Goal: Task Accomplishment & Management: Complete application form

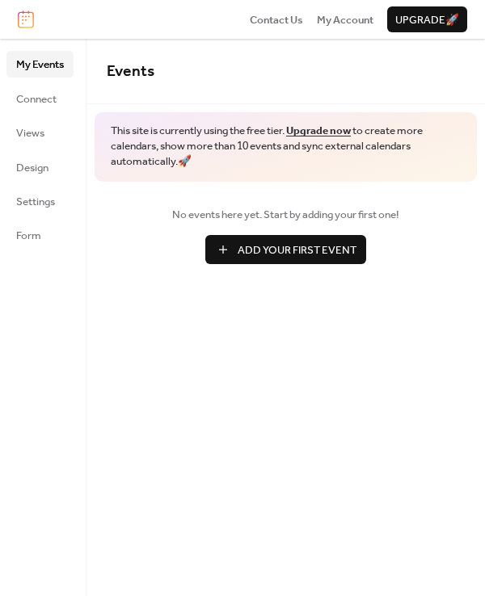
click at [243, 247] on span "Add Your First Event" at bounding box center [297, 250] width 119 height 16
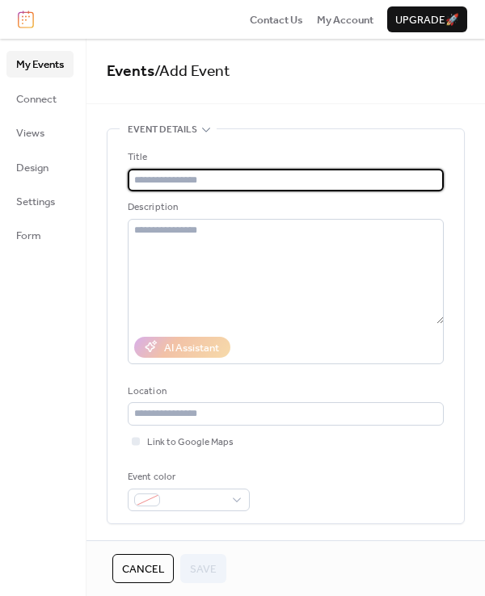
paste input "**********"
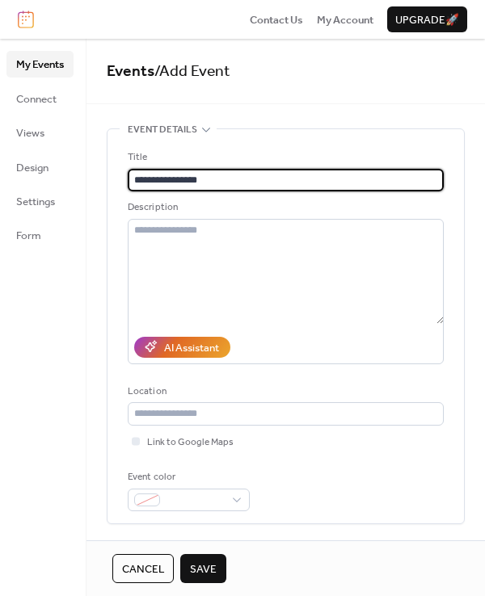
type input "**********"
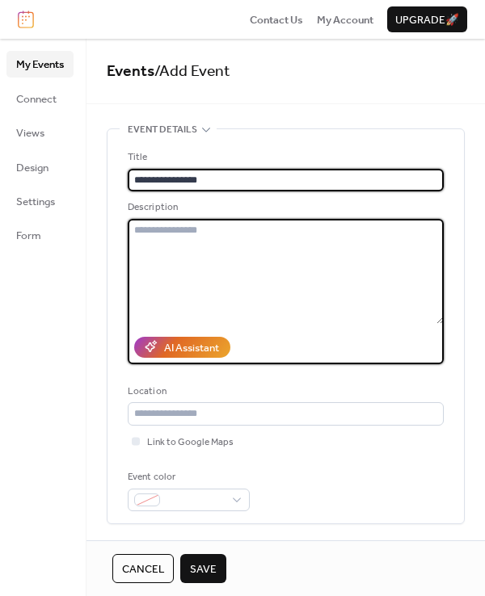
click at [194, 251] on textarea at bounding box center [286, 271] width 316 height 105
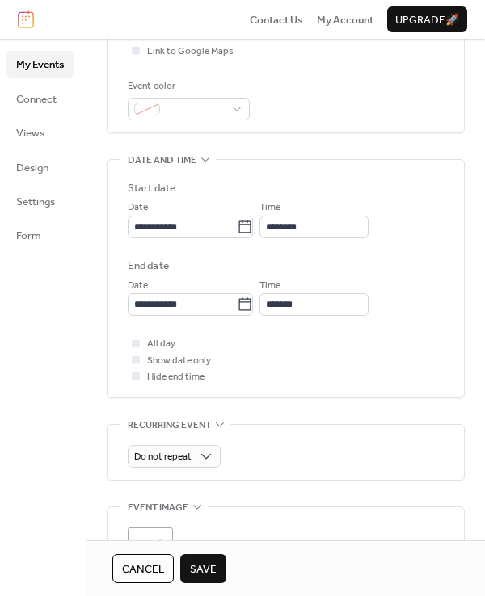
scroll to position [392, 0]
type textarea "**********"
click at [290, 225] on input "********" at bounding box center [313, 226] width 109 height 23
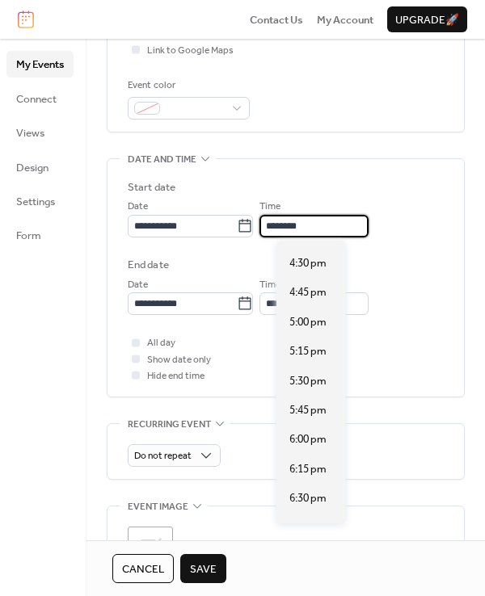
scroll to position [1937, 0]
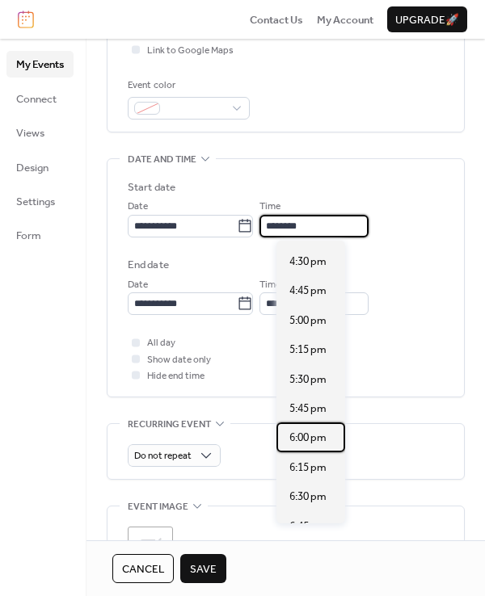
click at [306, 447] on div "6:00 pm" at bounding box center [310, 437] width 69 height 29
type input "*******"
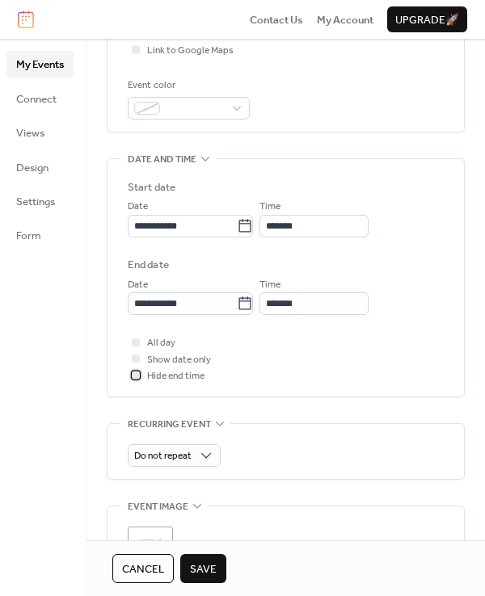
click at [136, 374] on div at bounding box center [136, 376] width 8 height 8
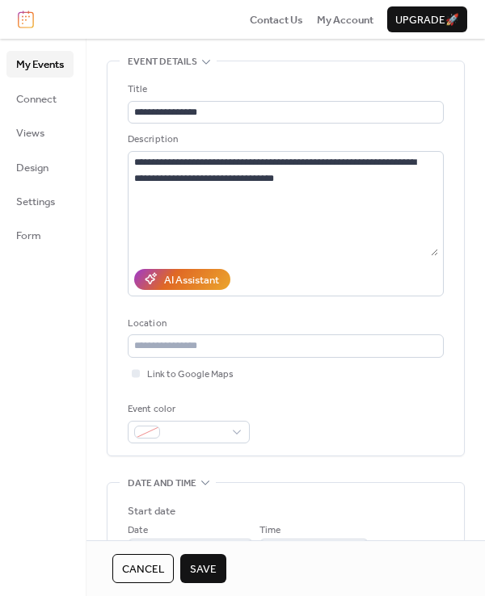
scroll to position [71, 0]
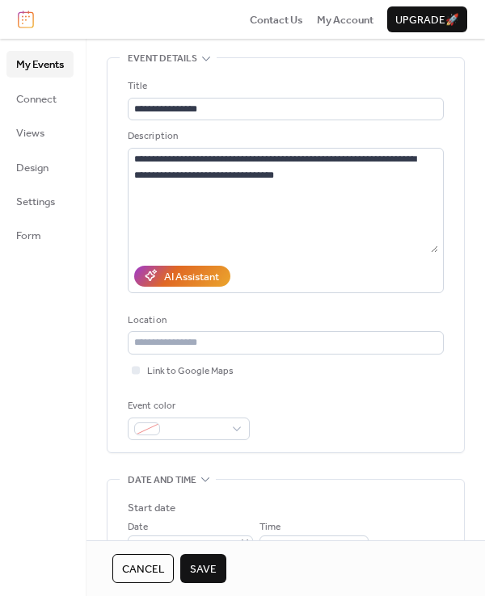
click at [45, 104] on span "Connect" at bounding box center [36, 99] width 40 height 16
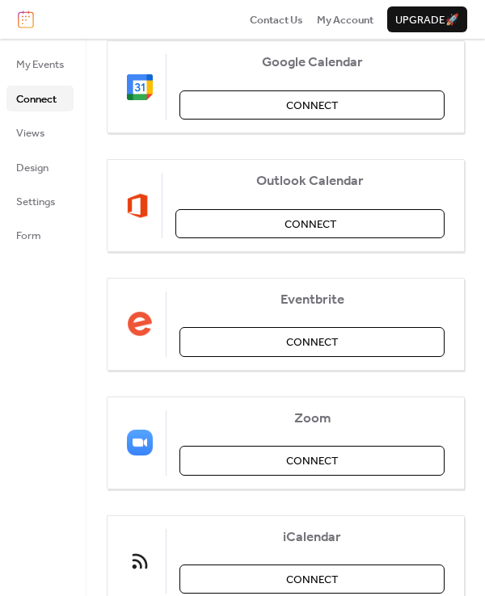
scroll to position [220, 0]
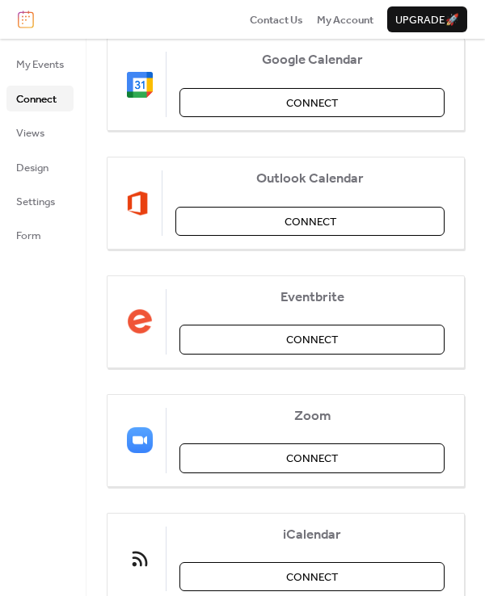
click at [35, 125] on span "Views" at bounding box center [30, 133] width 28 height 16
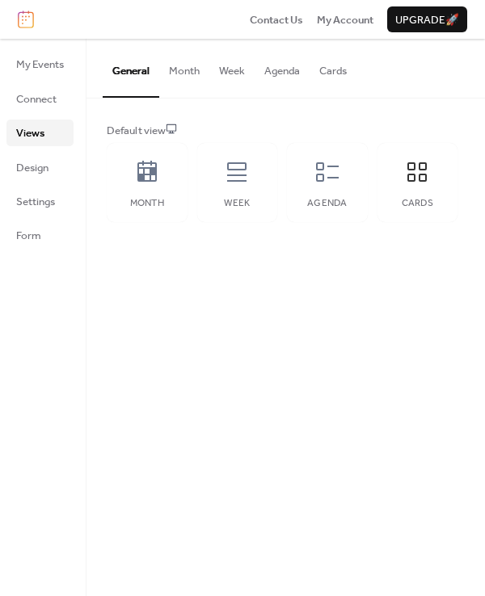
click at [39, 176] on span "Design" at bounding box center [32, 168] width 32 height 16
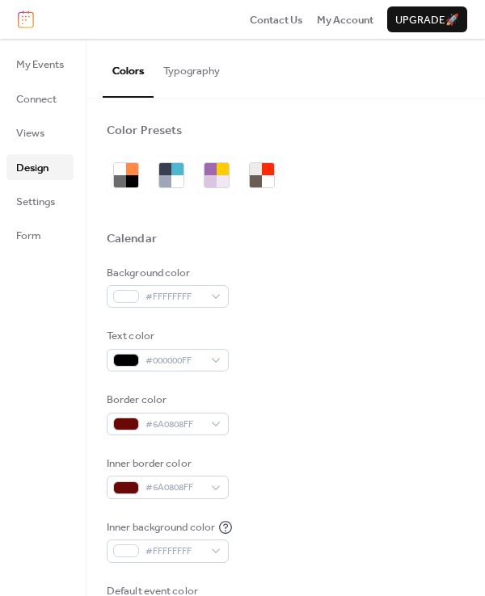
click at [45, 219] on ul "My Events Connect Views Design Settings Form" at bounding box center [39, 149] width 67 height 197
click at [45, 210] on span "Settings" at bounding box center [35, 202] width 39 height 16
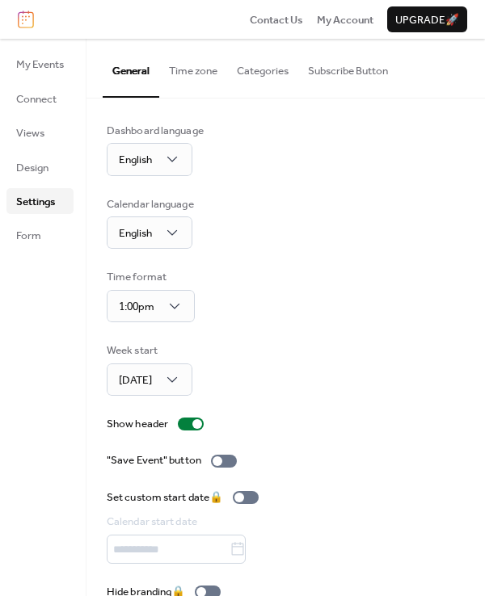
click at [42, 250] on div "My Events Connect Views Design Settings Form" at bounding box center [43, 318] width 86 height 558
click at [41, 242] on link "Form" at bounding box center [39, 235] width 67 height 26
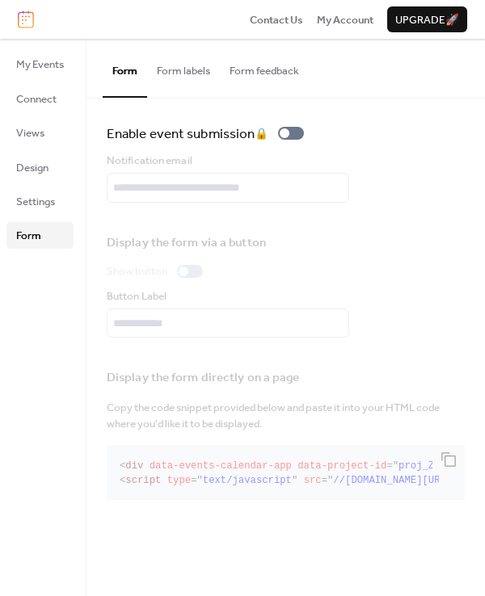
click at [54, 61] on span "My Events" at bounding box center [40, 65] width 48 height 16
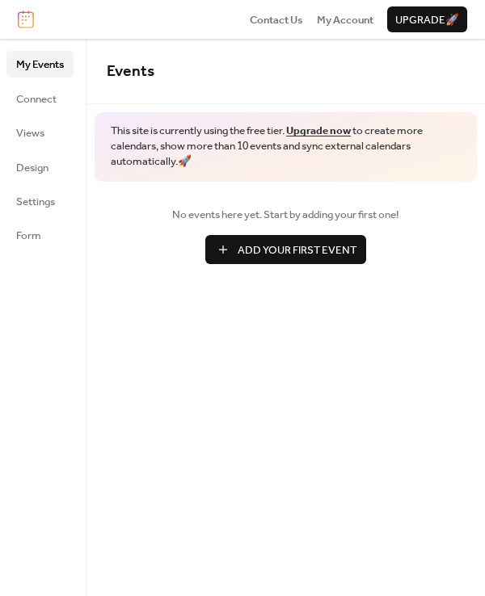
click at [256, 249] on span "Add Your First Event" at bounding box center [297, 250] width 119 height 16
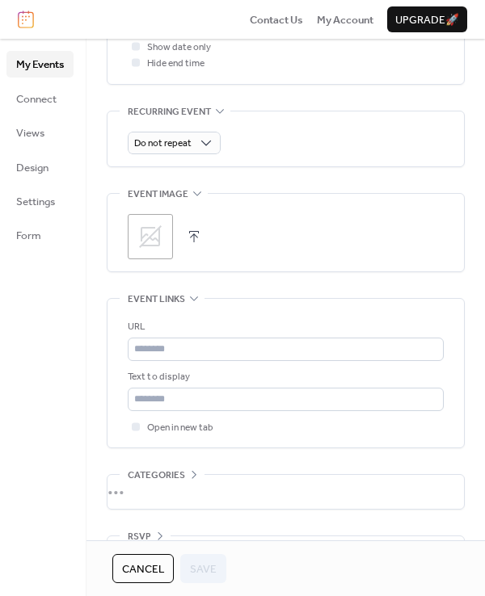
scroll to position [706, 0]
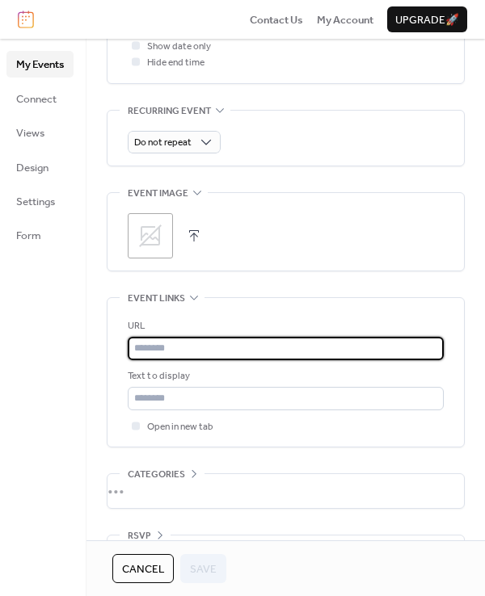
click at [219, 354] on input "text" at bounding box center [286, 348] width 316 height 23
paste input "**********"
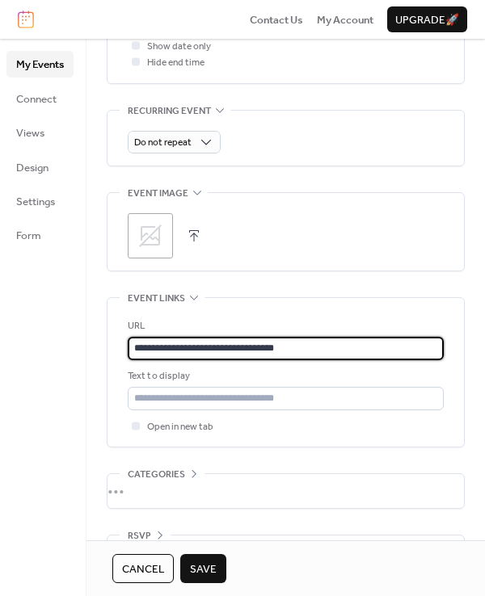
type input "**********"
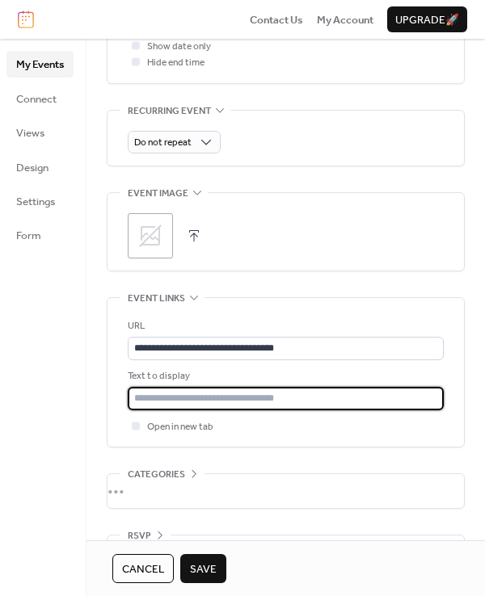
click at [249, 395] on input "text" at bounding box center [286, 398] width 316 height 23
click at [297, 394] on input "text" at bounding box center [286, 398] width 316 height 23
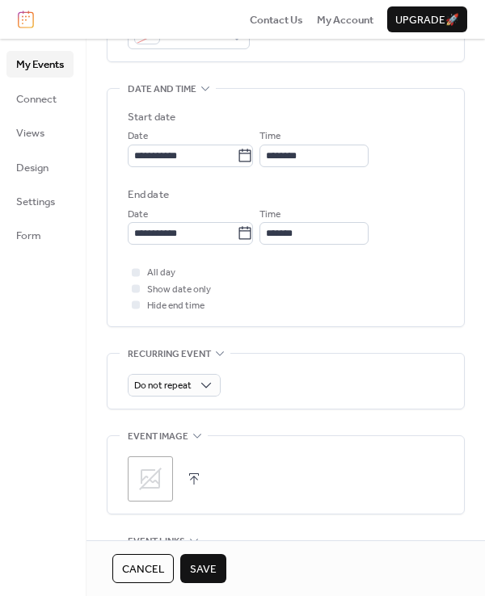
scroll to position [450, 0]
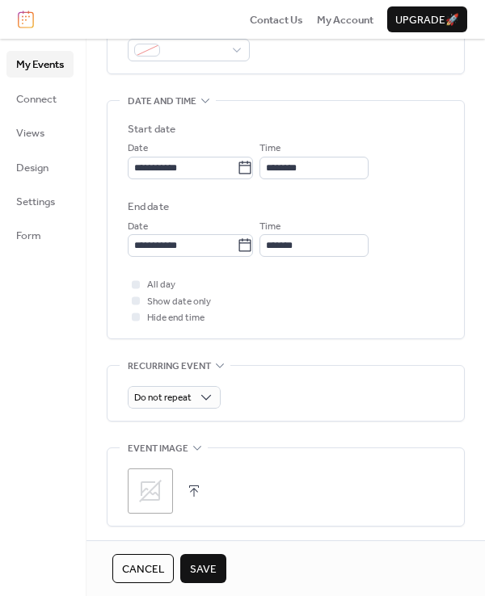
type input "**********"
click at [294, 165] on input "********" at bounding box center [313, 168] width 109 height 23
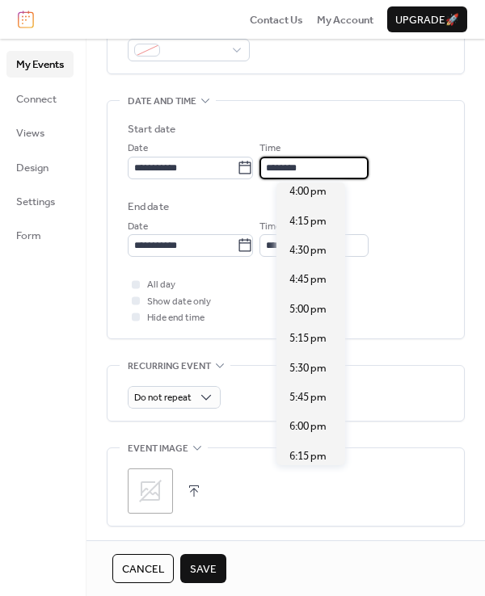
scroll to position [1892, 0]
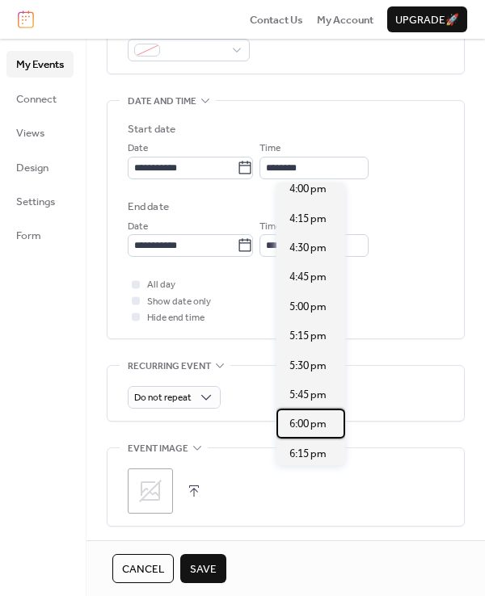
click at [307, 431] on span "6:00 pm" at bounding box center [307, 424] width 37 height 16
type input "*******"
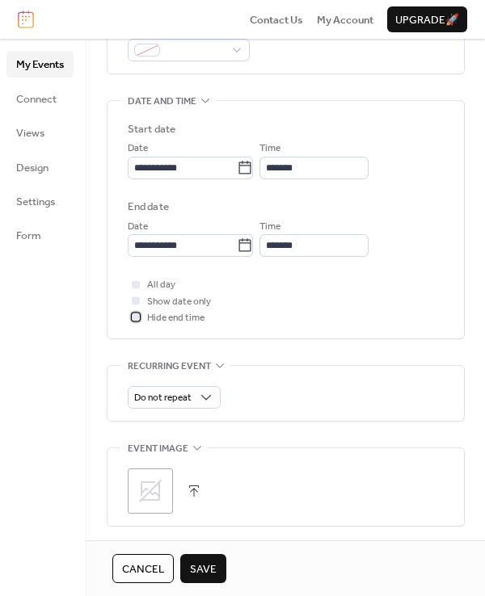
click at [133, 320] on div at bounding box center [136, 318] width 8 height 8
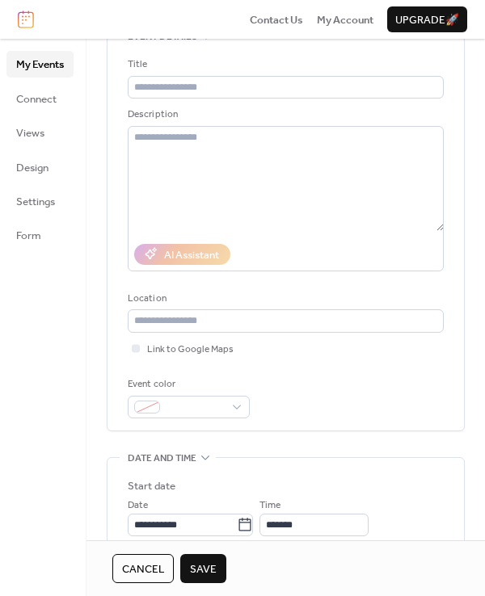
scroll to position [91, 0]
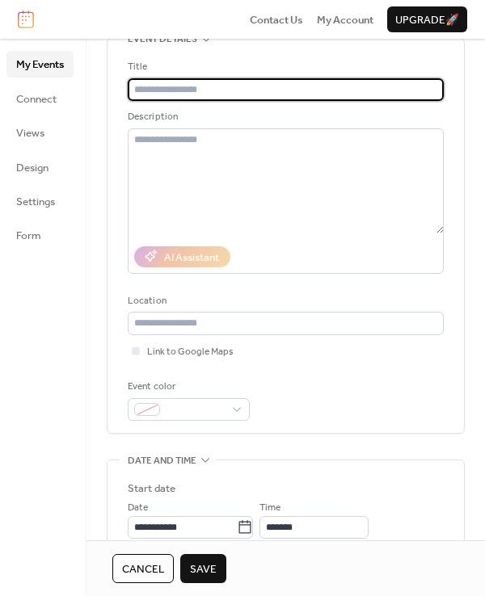
click at [224, 92] on input "text" at bounding box center [286, 89] width 316 height 23
type input "**********"
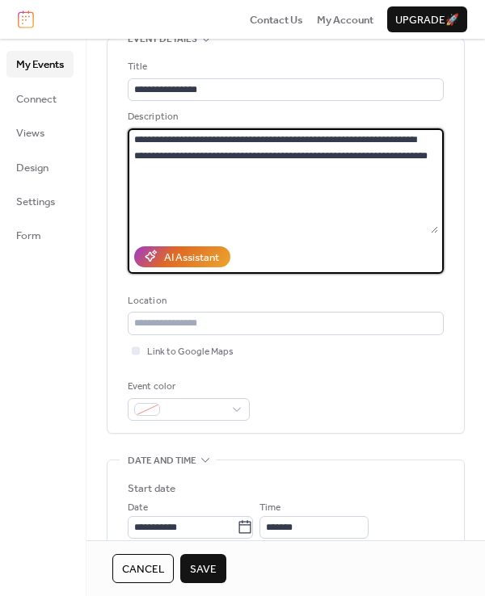
scroll to position [117, 0]
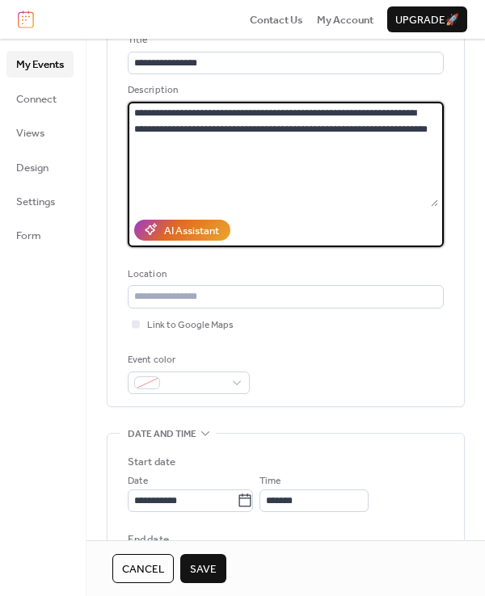
type textarea "**********"
click at [208, 562] on span "Save" at bounding box center [203, 570] width 27 height 16
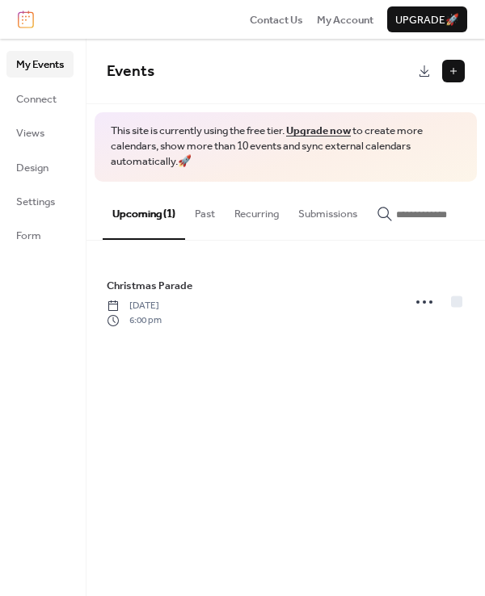
click at [253, 304] on div "Christmas Parade [DATE] 6:00 pm" at bounding box center [249, 302] width 285 height 50
click at [171, 293] on span "Christmas Parade" at bounding box center [150, 286] width 86 height 16
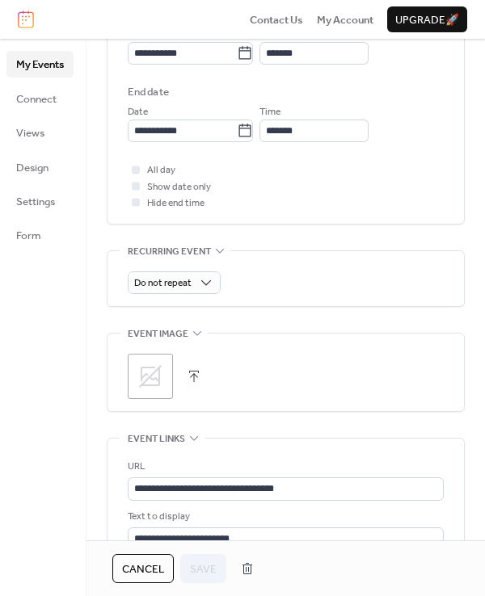
scroll to position [584, 0]
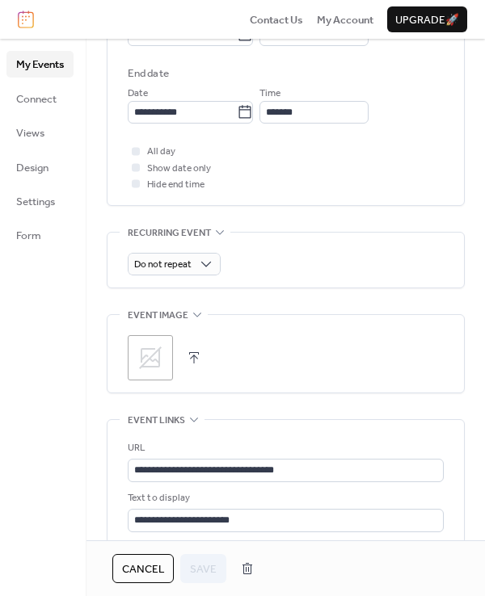
click at [155, 353] on icon at bounding box center [150, 358] width 23 height 23
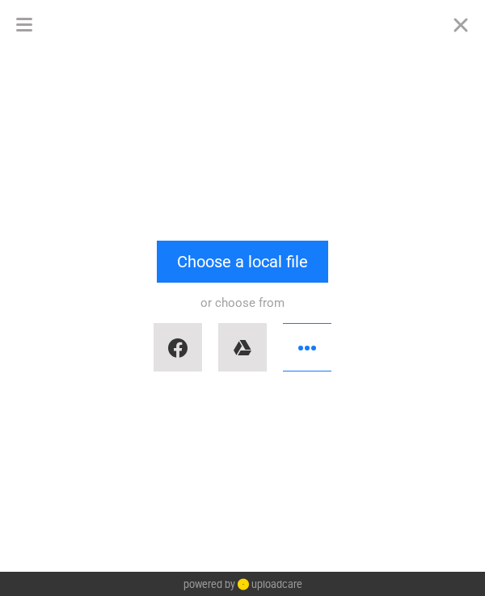
scroll to position [0, 0]
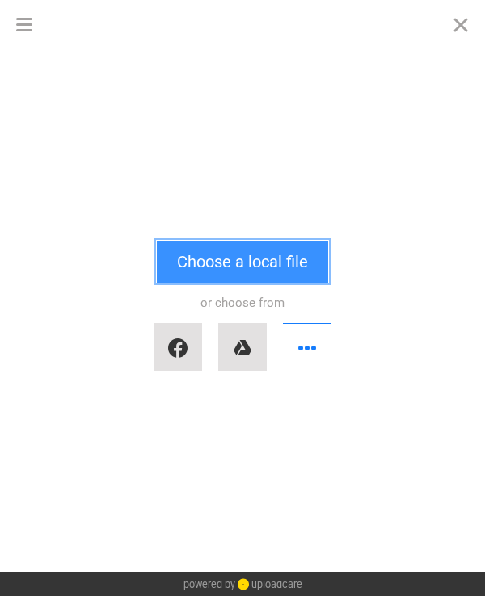
click at [221, 270] on button "Choose a local file" at bounding box center [242, 262] width 171 height 42
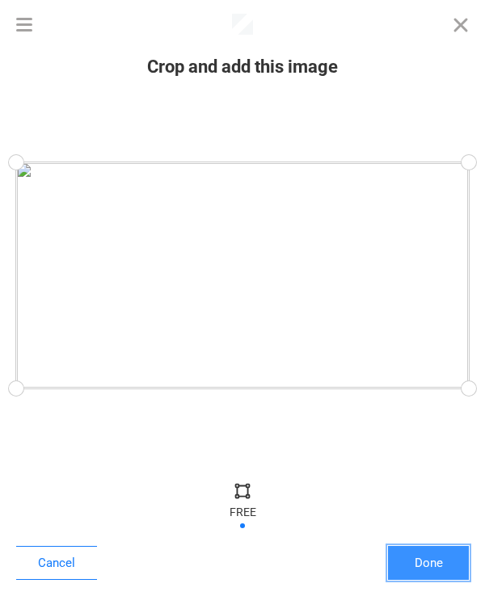
click at [438, 571] on button "Done" at bounding box center [428, 563] width 81 height 34
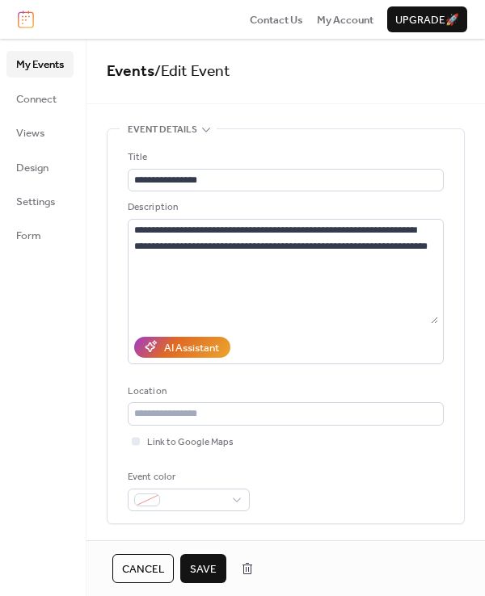
click at [217, 563] on button "Save" at bounding box center [203, 568] width 46 height 29
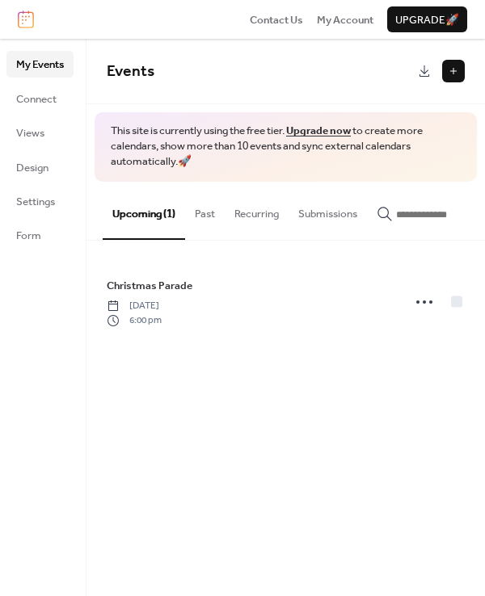
click at [165, 284] on span "Christmas Parade" at bounding box center [150, 286] width 86 height 16
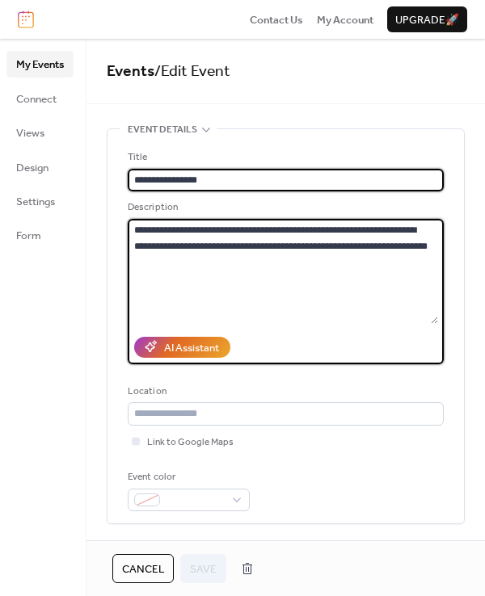
click at [401, 243] on textarea "**********" at bounding box center [283, 271] width 310 height 105
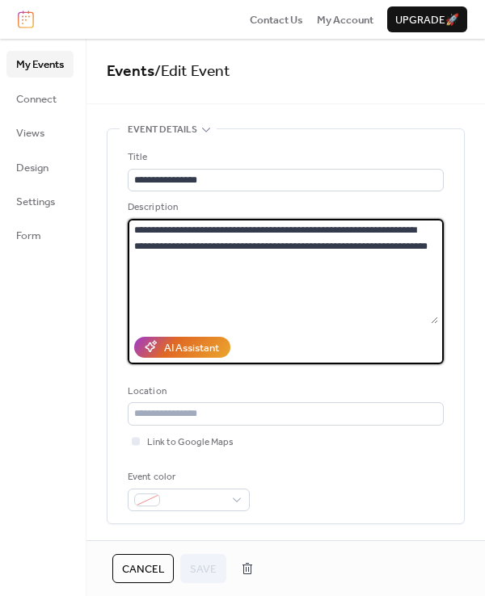
click at [401, 243] on textarea "**********" at bounding box center [283, 271] width 310 height 105
type textarea "**********"
click at [208, 570] on span "Save" at bounding box center [203, 570] width 27 height 16
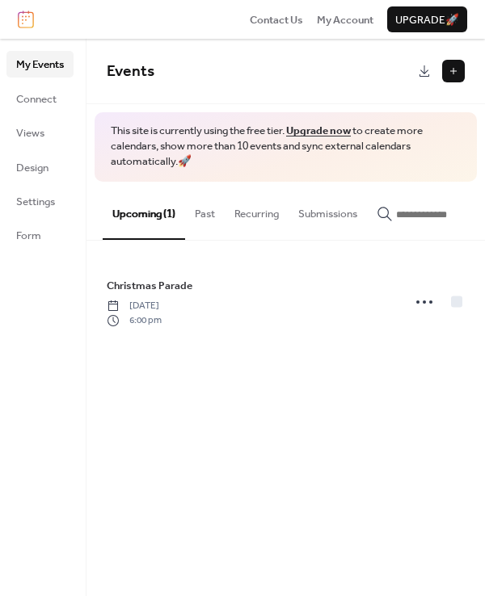
click at [175, 283] on span "Christmas Parade" at bounding box center [150, 286] width 86 height 16
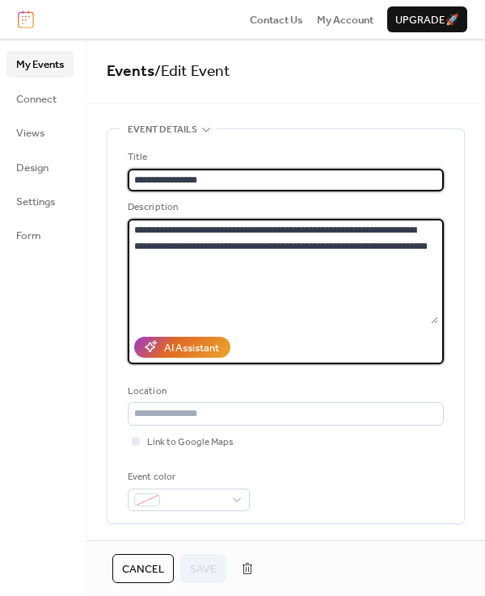
click at [419, 245] on textarea "**********" at bounding box center [283, 271] width 310 height 105
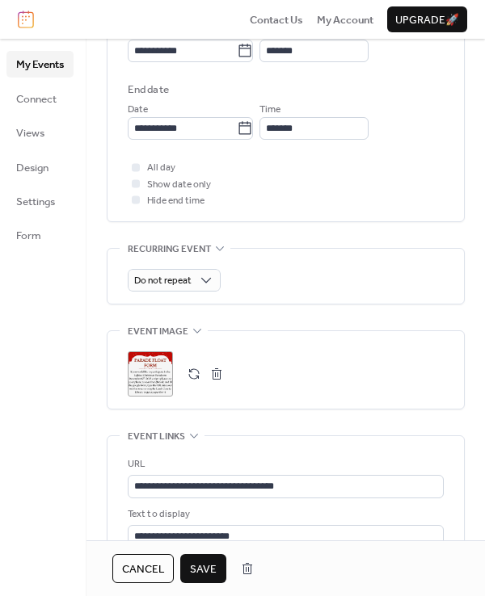
scroll to position [571, 0]
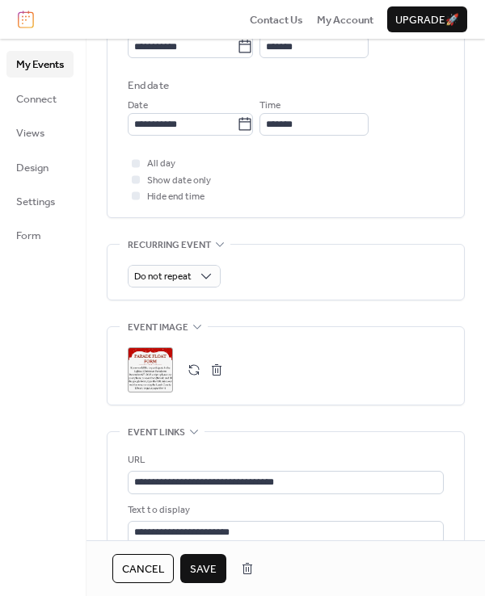
type textarea "**********"
click at [213, 369] on button "button" at bounding box center [216, 370] width 23 height 23
click at [144, 360] on icon at bounding box center [150, 370] width 23 height 23
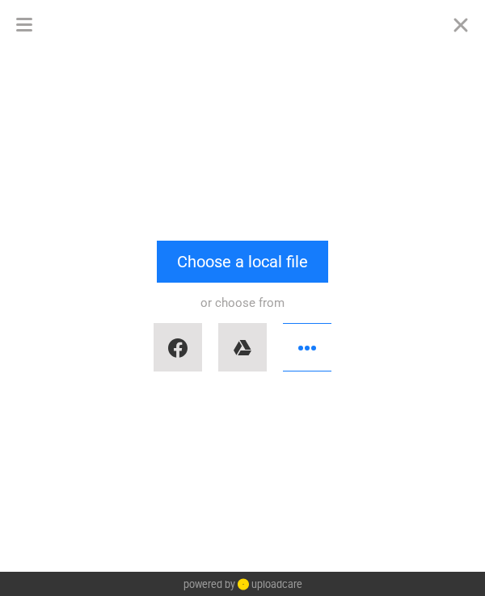
scroll to position [0, 0]
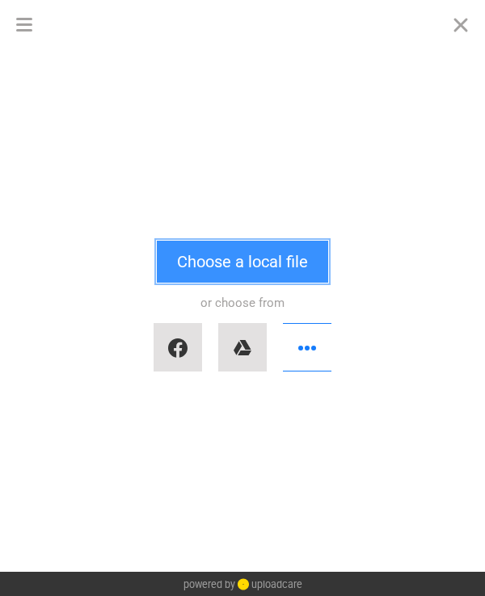
click at [201, 266] on button "Choose a local file" at bounding box center [242, 262] width 171 height 42
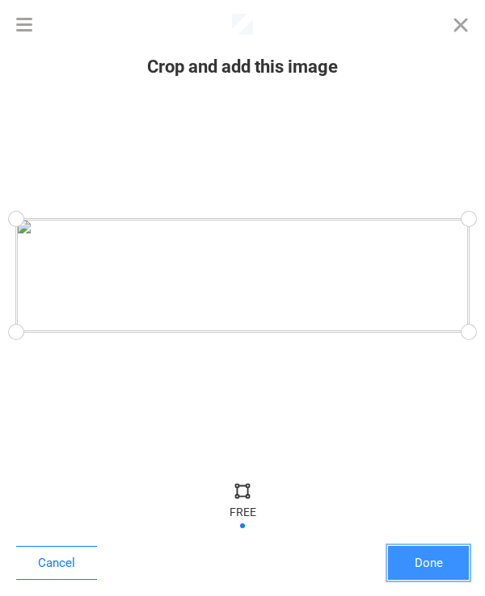
click at [434, 562] on button "Done" at bounding box center [428, 563] width 81 height 34
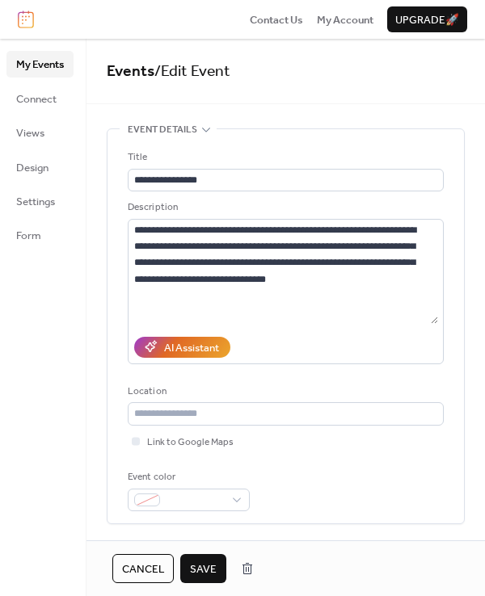
click at [200, 577] on span "Save" at bounding box center [203, 570] width 27 height 16
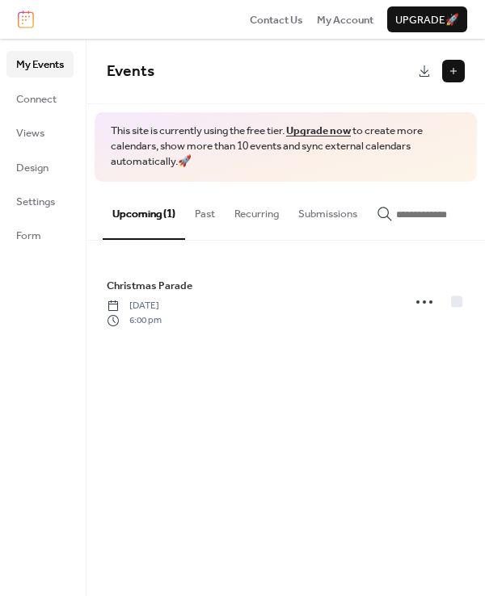
click at [170, 289] on span "Christmas Parade" at bounding box center [150, 286] width 86 height 16
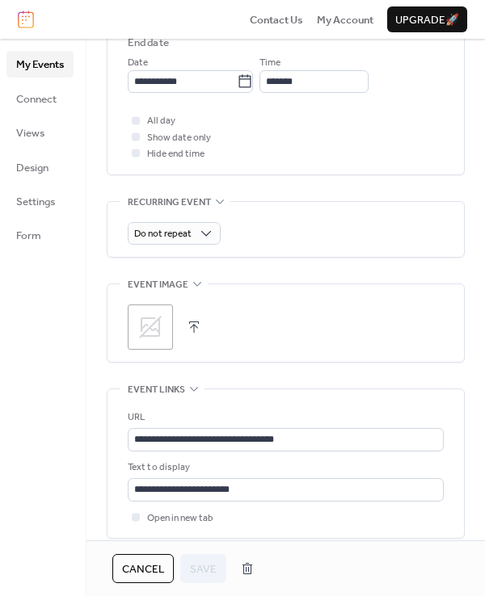
scroll to position [615, 0]
click at [151, 318] on icon at bounding box center [150, 327] width 26 height 26
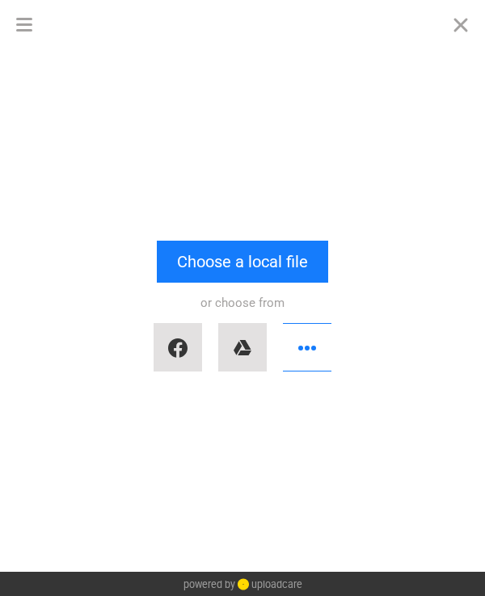
scroll to position [0, 0]
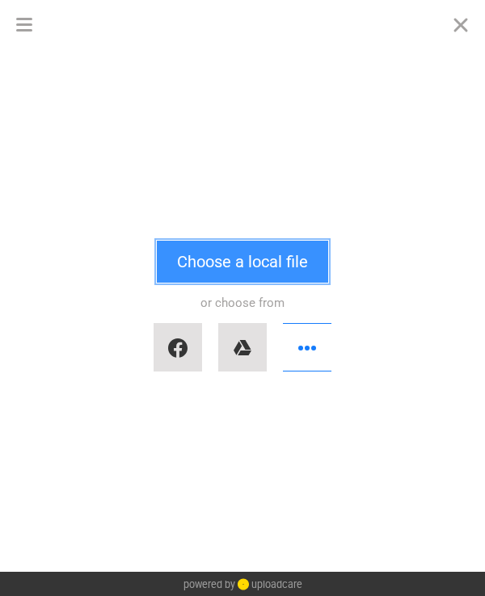
click at [228, 258] on button "Choose a local file" at bounding box center [242, 262] width 171 height 42
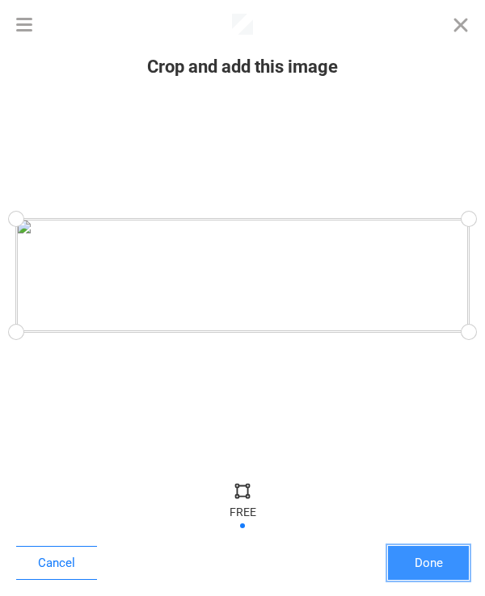
click at [401, 562] on button "Done" at bounding box center [428, 563] width 81 height 34
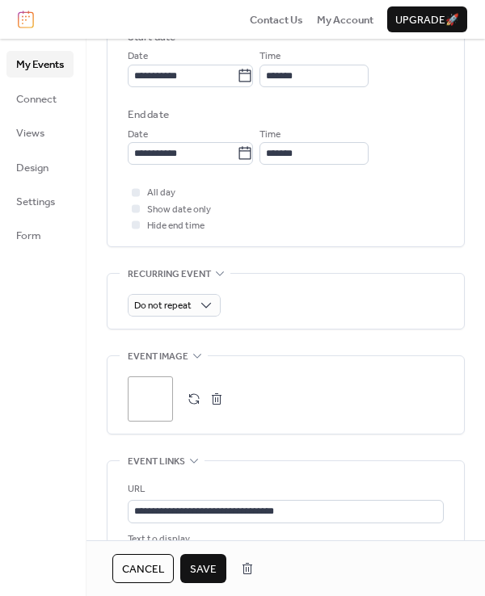
scroll to position [543, 0]
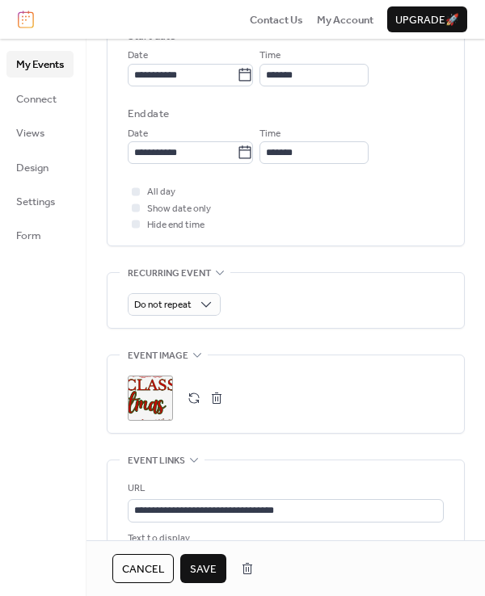
click at [209, 562] on span "Save" at bounding box center [203, 570] width 27 height 16
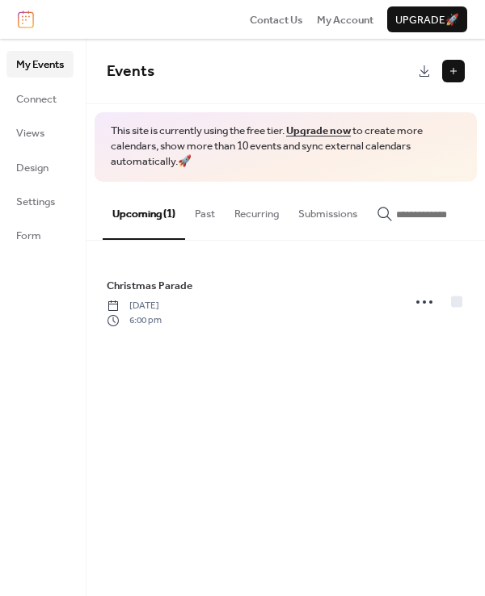
click at [171, 293] on span "Christmas Parade" at bounding box center [150, 286] width 86 height 16
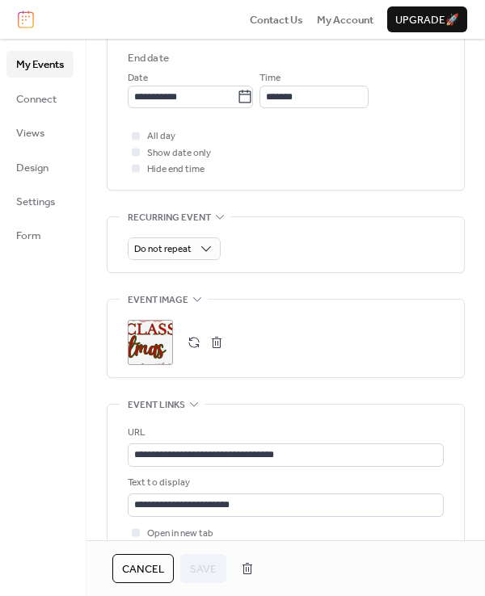
scroll to position [601, 0]
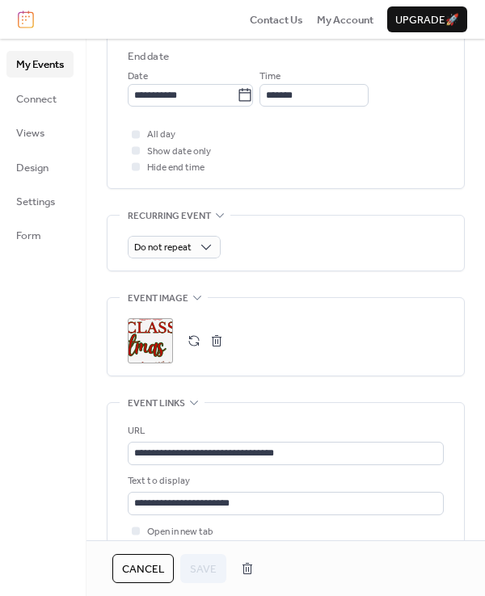
click at [218, 338] on button "button" at bounding box center [216, 341] width 23 height 23
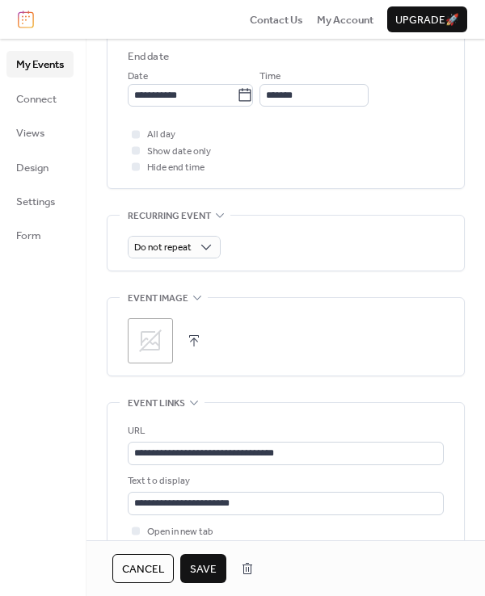
click at [145, 339] on icon at bounding box center [150, 341] width 23 height 23
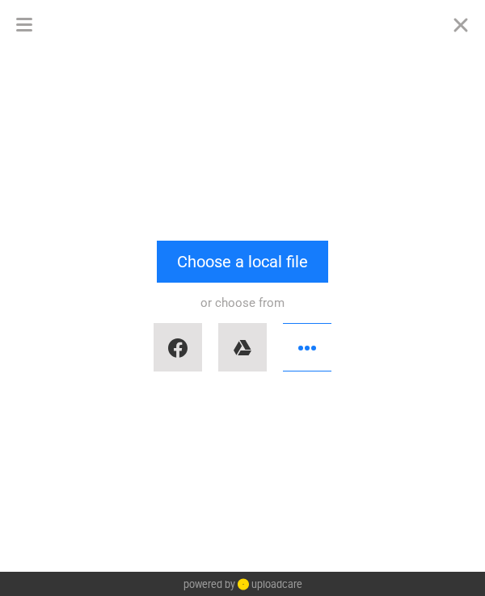
scroll to position [0, 0]
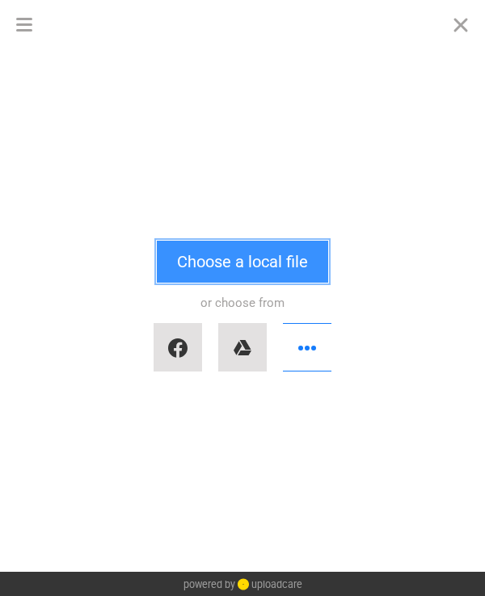
click at [213, 269] on button "Choose a local file" at bounding box center [242, 262] width 171 height 42
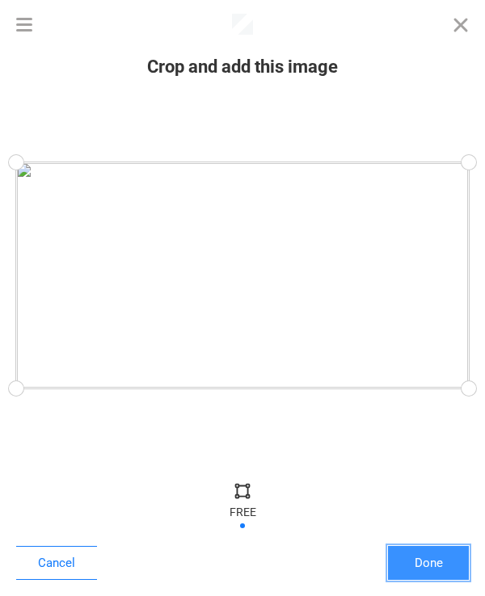
click at [438, 557] on button "Done" at bounding box center [428, 563] width 81 height 34
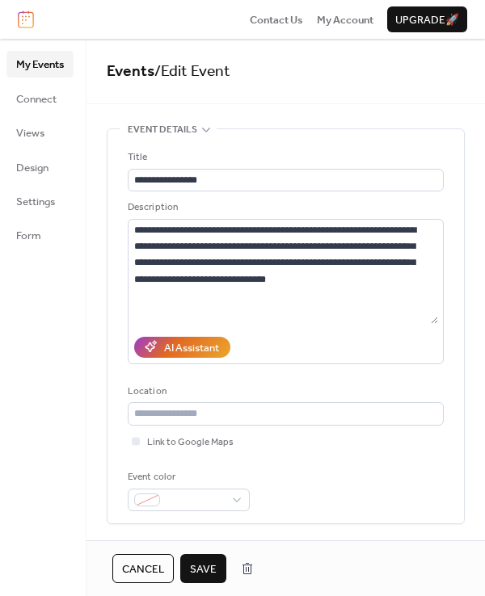
click at [206, 565] on span "Save" at bounding box center [203, 570] width 27 height 16
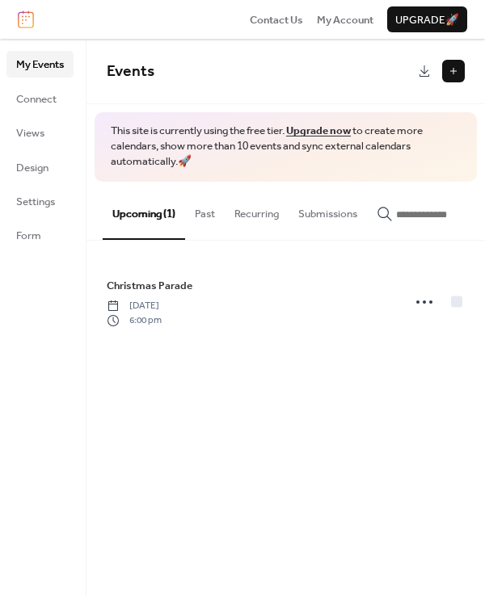
click at [165, 293] on span "Christmas Parade" at bounding box center [150, 286] width 86 height 16
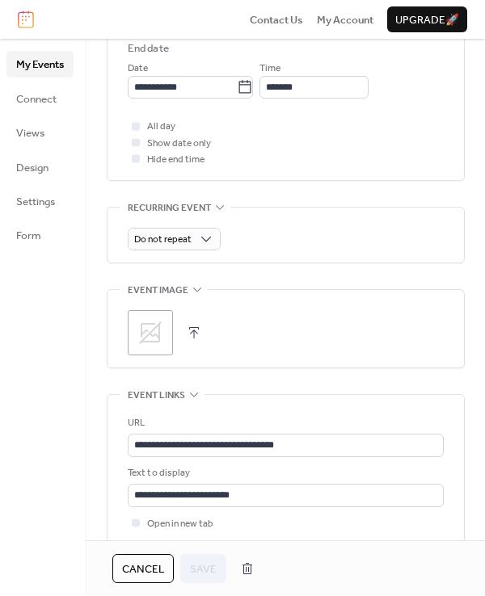
scroll to position [609, 0]
click at [158, 335] on icon at bounding box center [150, 332] width 23 height 23
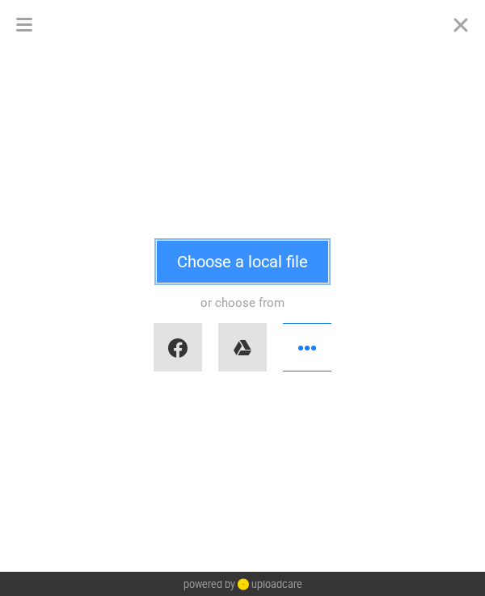
click at [220, 271] on button "Choose a local file" at bounding box center [242, 262] width 171 height 42
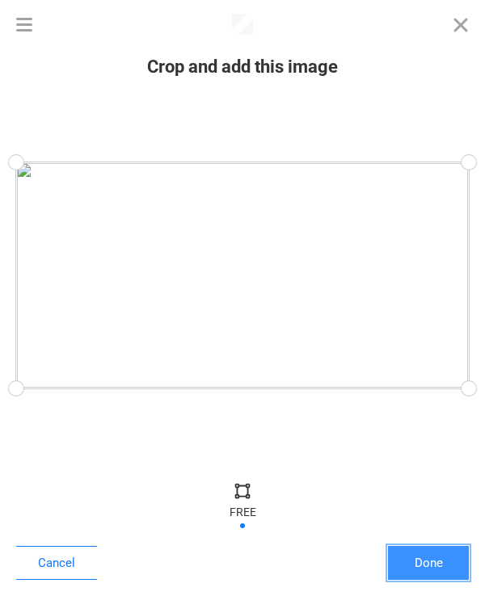
click at [415, 553] on button "Done" at bounding box center [428, 563] width 81 height 34
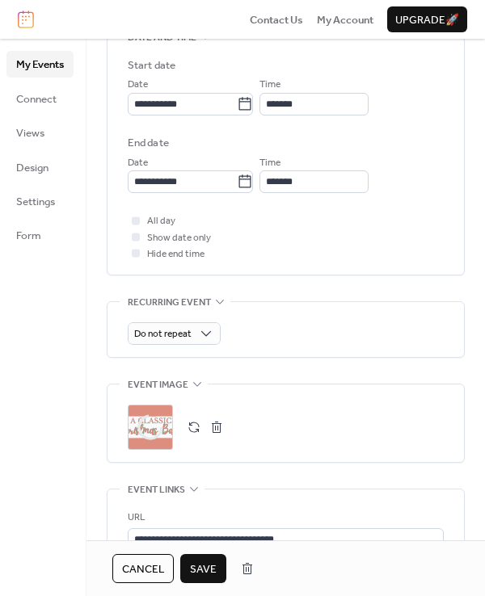
scroll to position [515, 0]
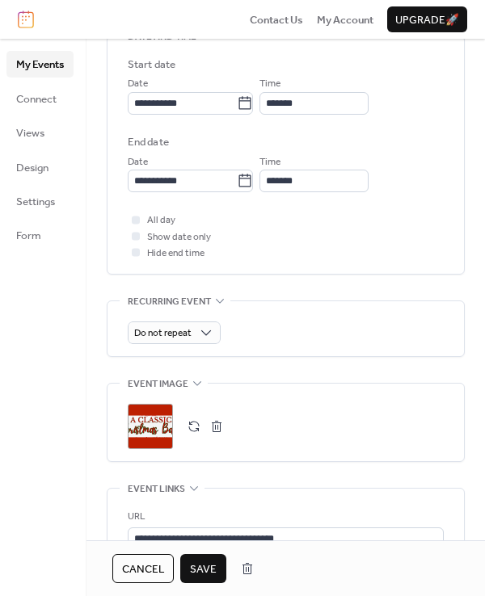
click at [209, 569] on span "Save" at bounding box center [203, 570] width 27 height 16
